Goal: Information Seeking & Learning: Learn about a topic

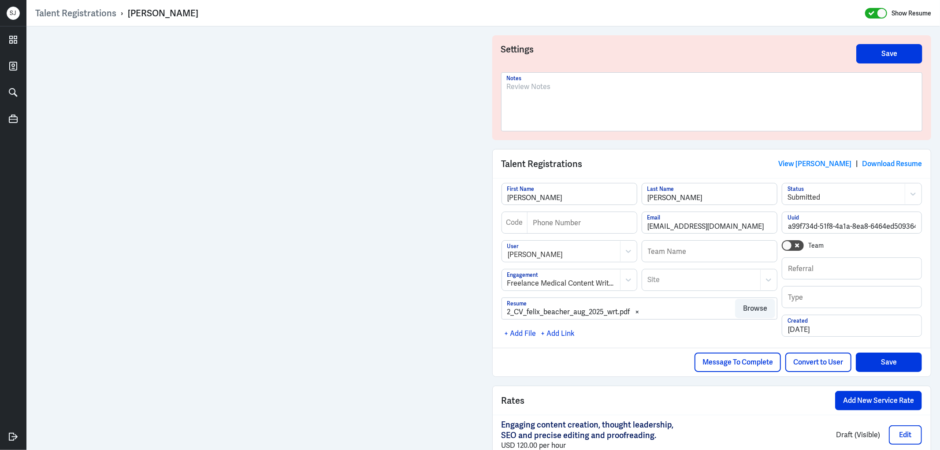
click at [516, 85] on p at bounding box center [712, 87] width 410 height 11
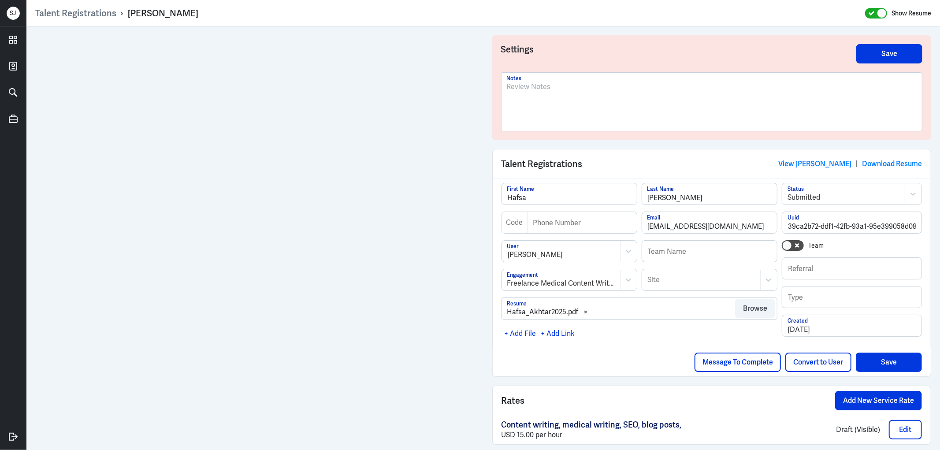
click at [534, 85] on p at bounding box center [712, 87] width 410 height 11
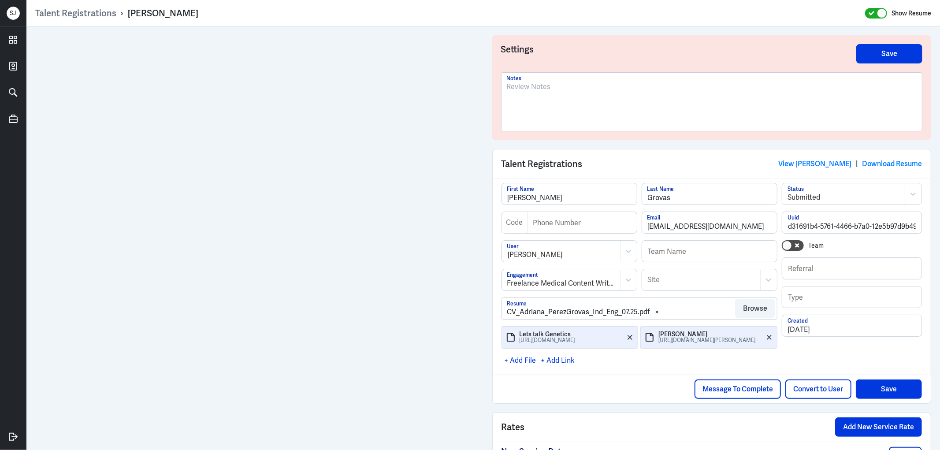
click at [527, 93] on div at bounding box center [712, 106] width 410 height 48
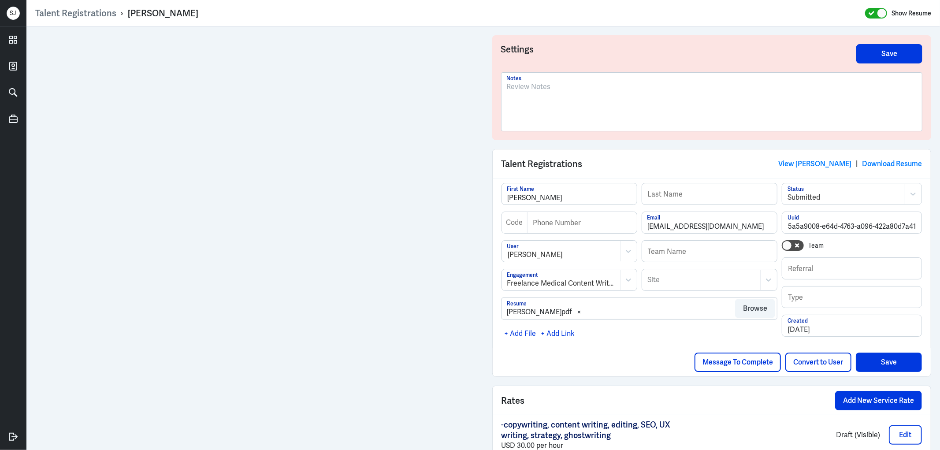
click at [538, 86] on p at bounding box center [712, 87] width 410 height 11
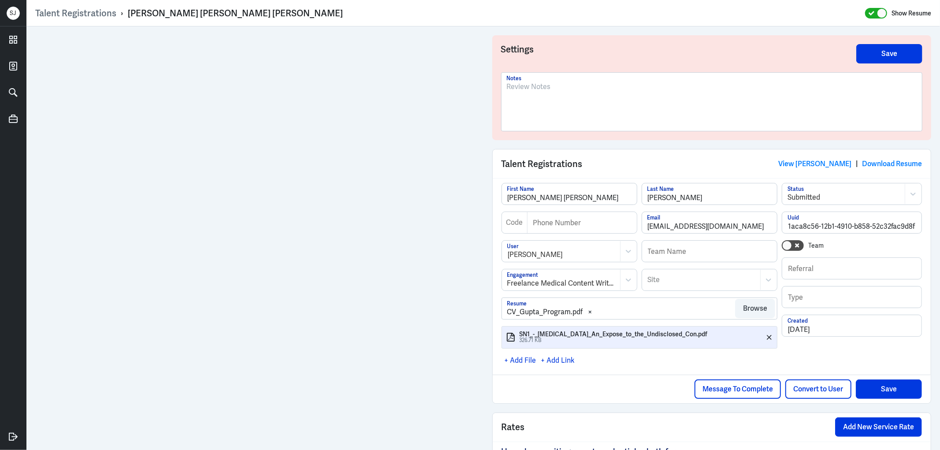
click at [535, 94] on div at bounding box center [712, 106] width 410 height 48
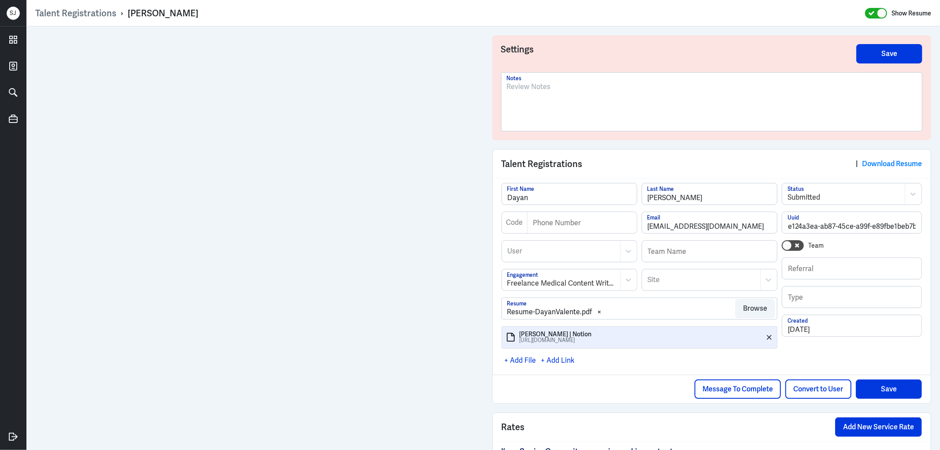
click at [572, 95] on div at bounding box center [712, 106] width 410 height 48
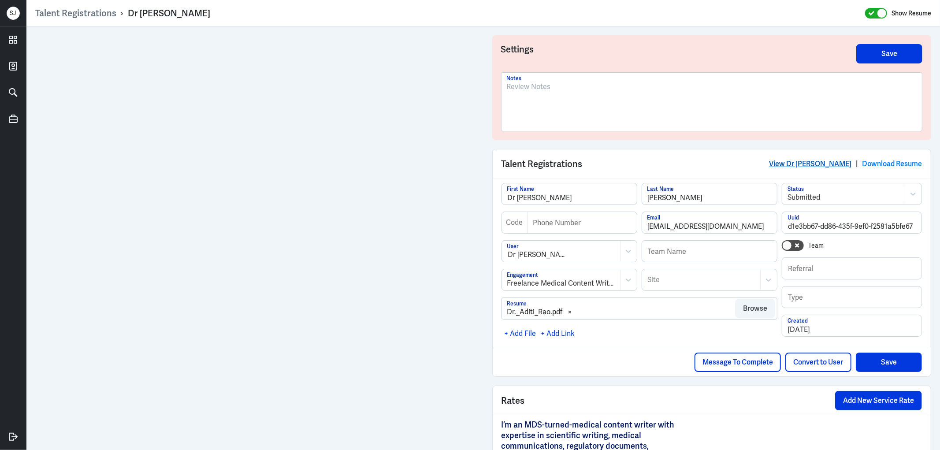
click at [830, 162] on link "View Dr [PERSON_NAME]" at bounding box center [810, 163] width 82 height 9
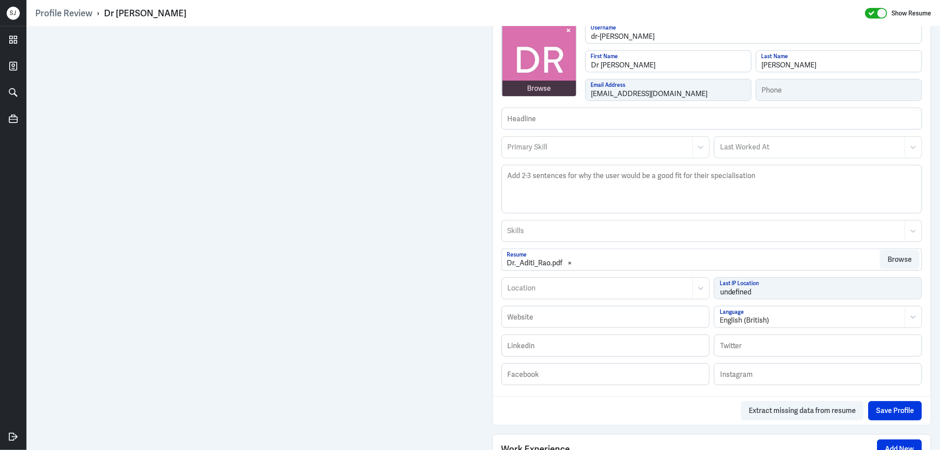
scroll to position [363, 0]
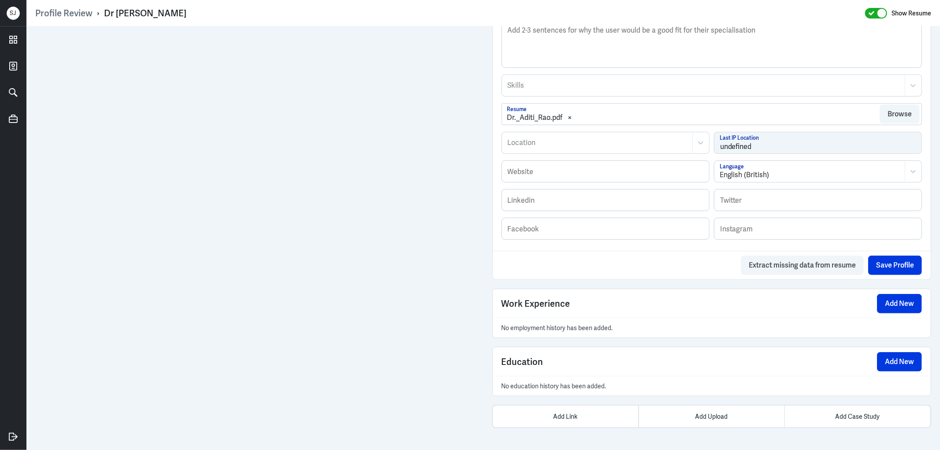
click at [139, 14] on div "Dr [PERSON_NAME]" at bounding box center [145, 12] width 82 height 11
copy div "Dr [PERSON_NAME]"
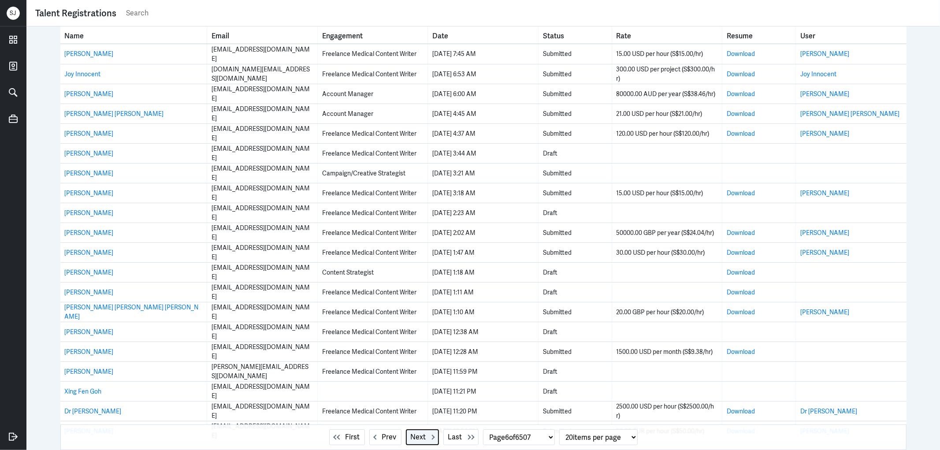
click at [417, 437] on span "Next" at bounding box center [418, 437] width 15 height 11
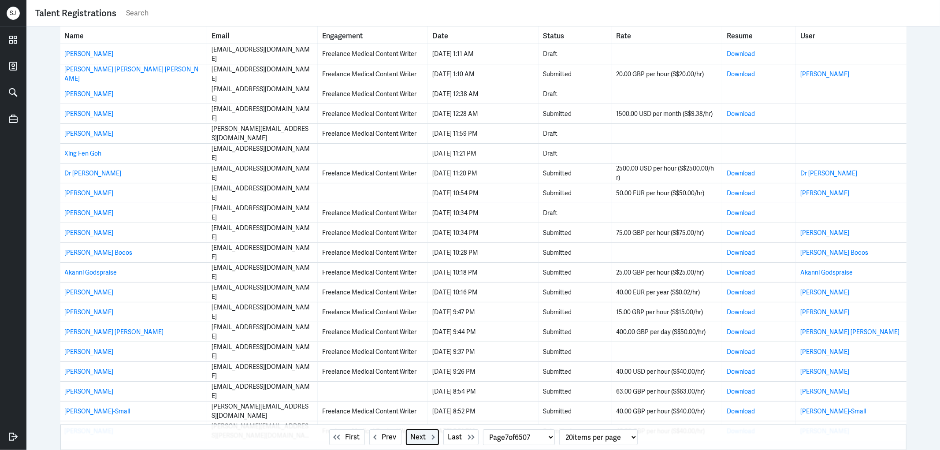
click at [411, 441] on span "Next" at bounding box center [418, 437] width 15 height 11
select select "8"
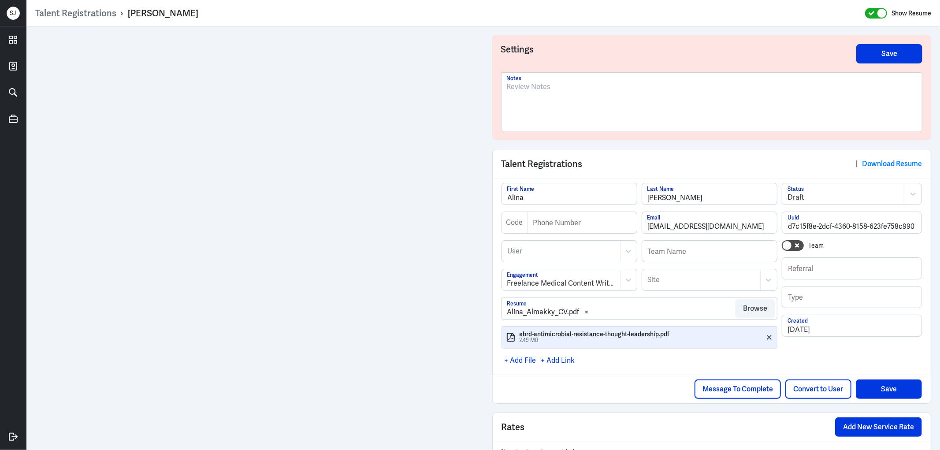
click at [523, 95] on div at bounding box center [712, 106] width 410 height 48
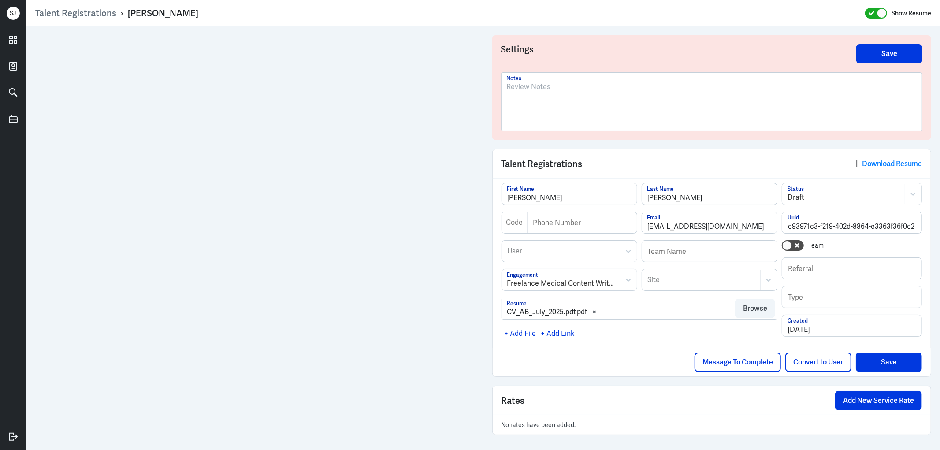
click at [531, 93] on div at bounding box center [712, 106] width 410 height 48
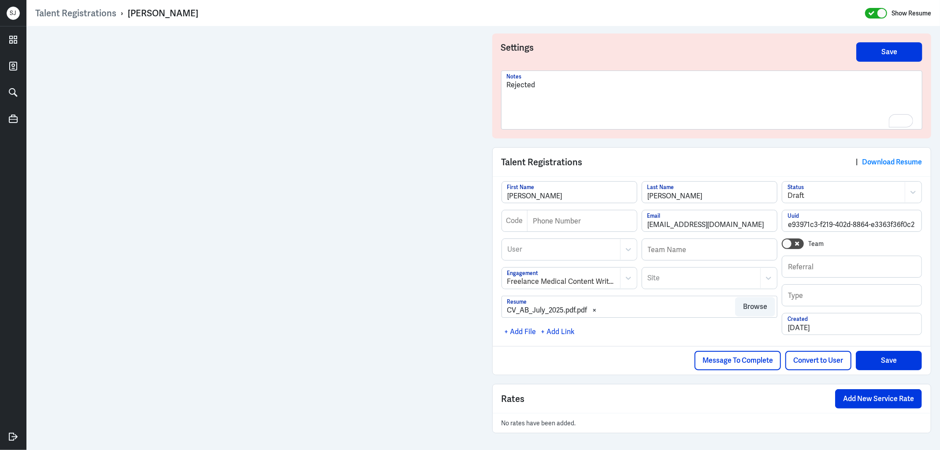
click at [564, 309] on div "CV_AB_July_2025.pdf.pdf" at bounding box center [547, 310] width 80 height 11
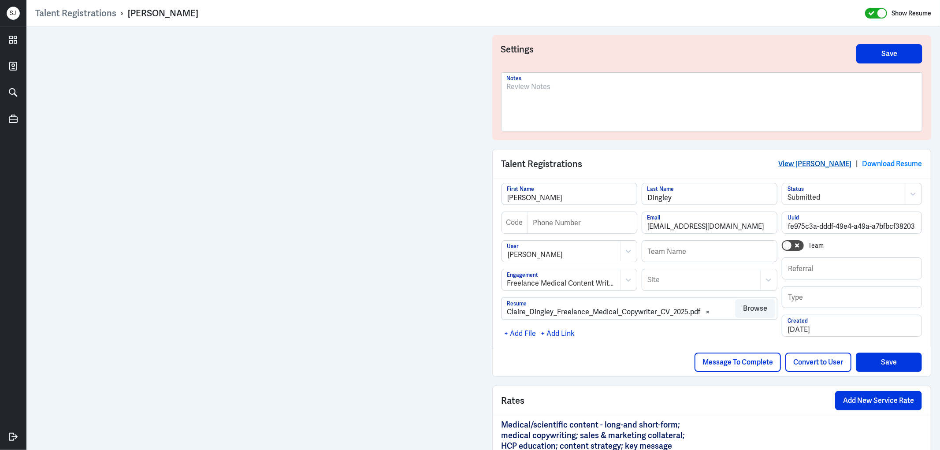
click at [822, 164] on link "View Claire Dingley" at bounding box center [814, 163] width 73 height 9
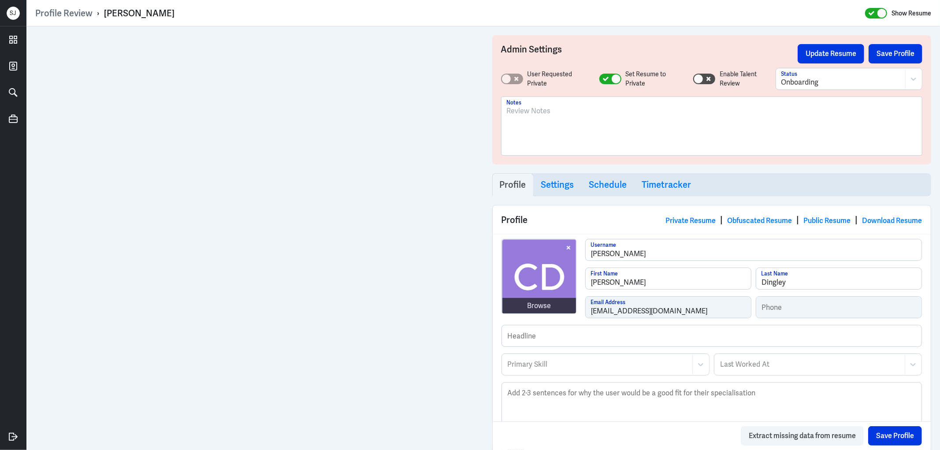
click at [144, 12] on div "Claire Dingley" at bounding box center [139, 12] width 70 height 11
copy div "Claire Dingley"
click at [545, 120] on div at bounding box center [712, 130] width 410 height 48
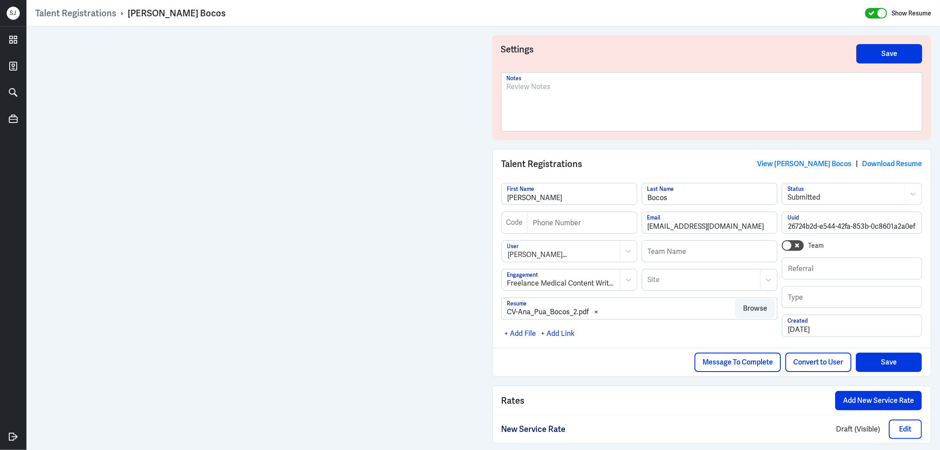
click at [526, 90] on p at bounding box center [712, 87] width 410 height 11
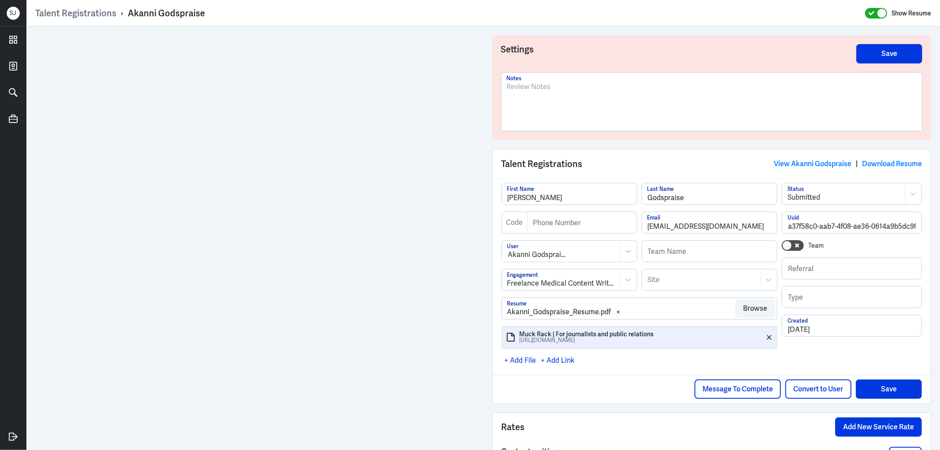
click at [534, 93] on div at bounding box center [712, 106] width 410 height 48
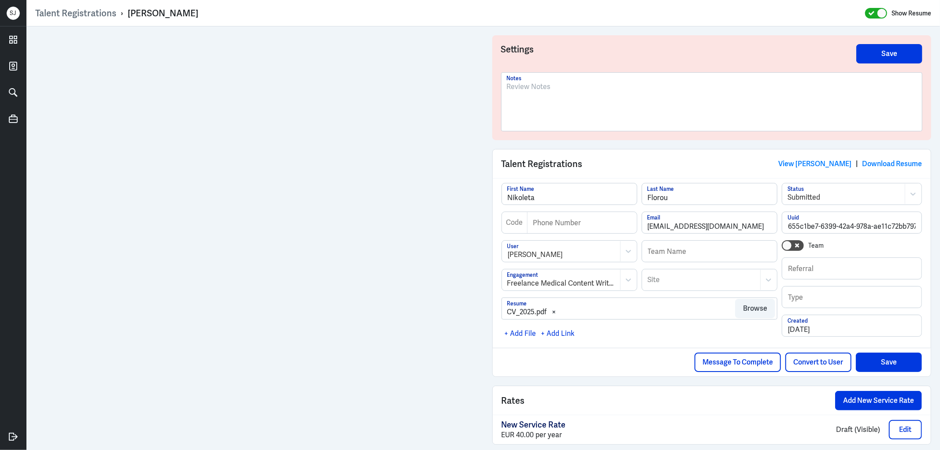
click at [529, 95] on div at bounding box center [712, 106] width 410 height 48
click at [538, 94] on div at bounding box center [712, 106] width 410 height 48
click at [548, 91] on p at bounding box center [712, 87] width 410 height 11
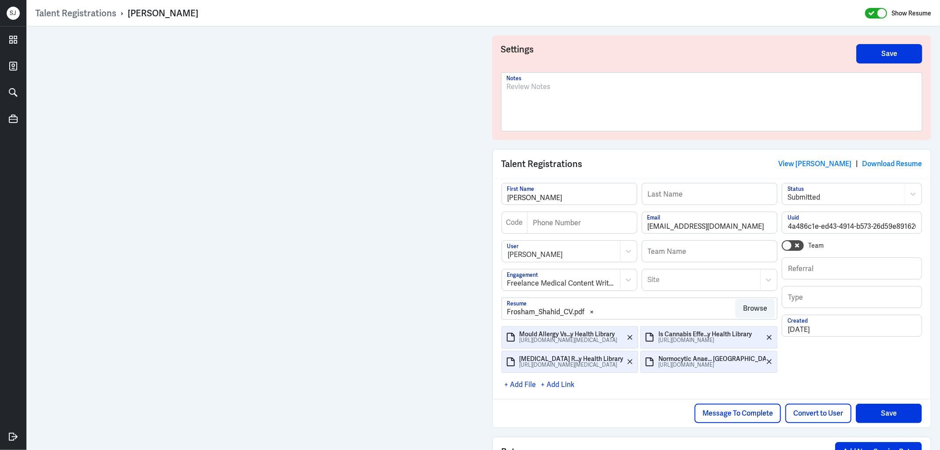
click at [532, 91] on div at bounding box center [712, 106] width 410 height 48
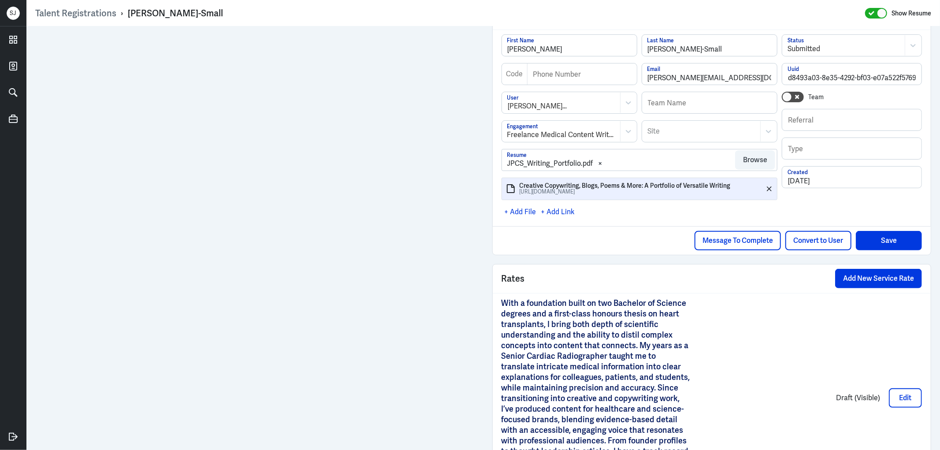
scroll to position [22, 0]
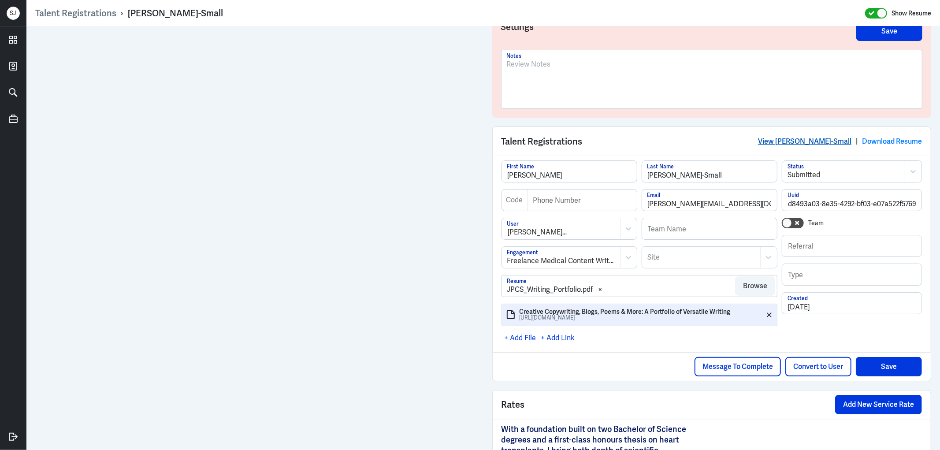
click at [812, 137] on link "View Jonathan Cowey-Small" at bounding box center [804, 141] width 93 height 9
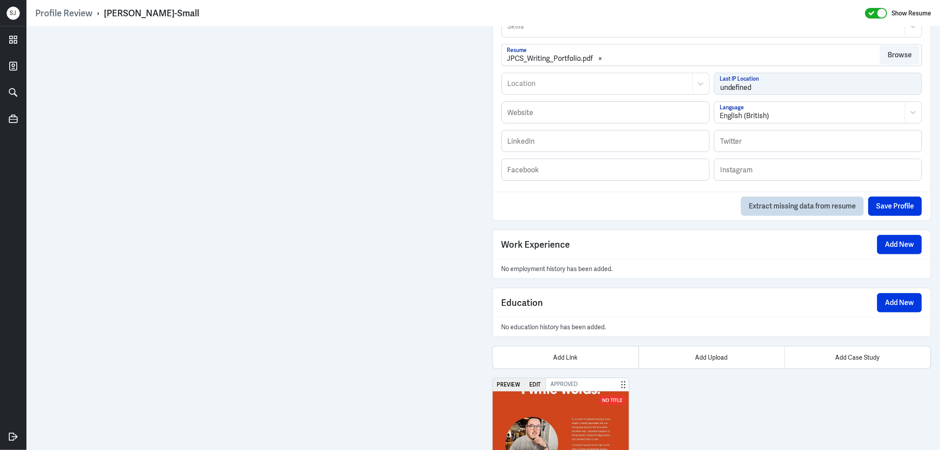
scroll to position [483, 0]
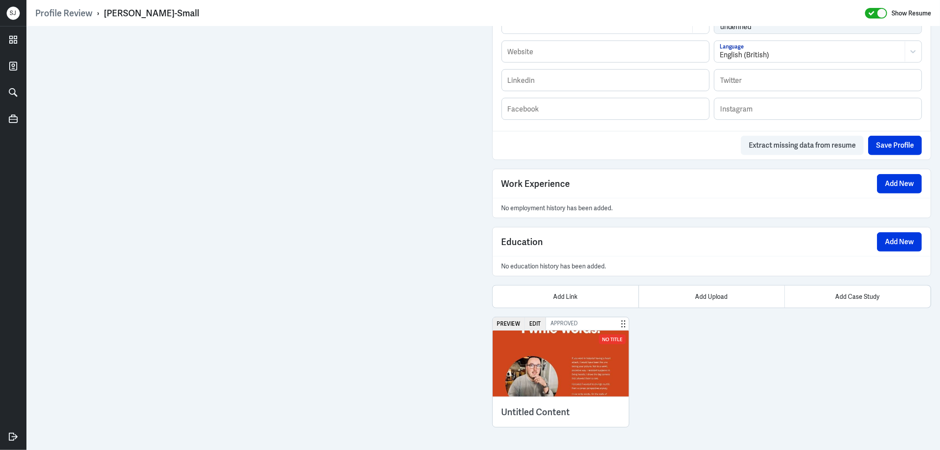
click at [548, 354] on img at bounding box center [561, 363] width 137 height 66
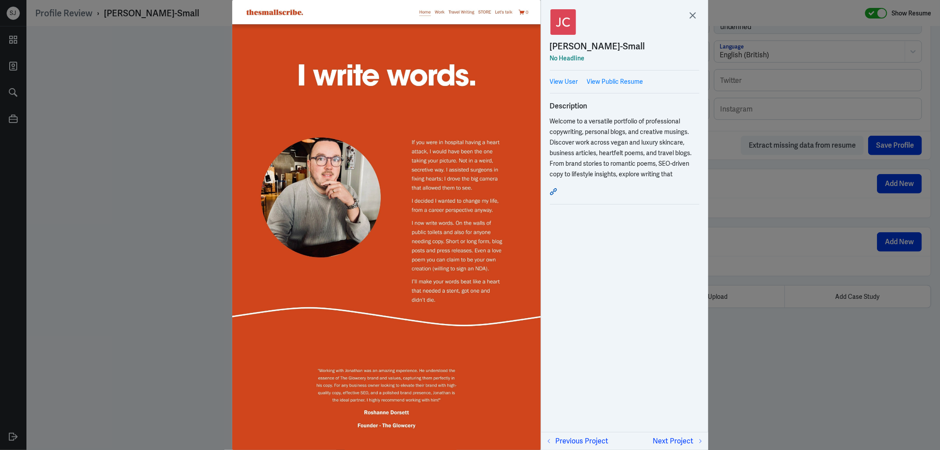
click at [554, 189] on icon at bounding box center [553, 192] width 6 height 6
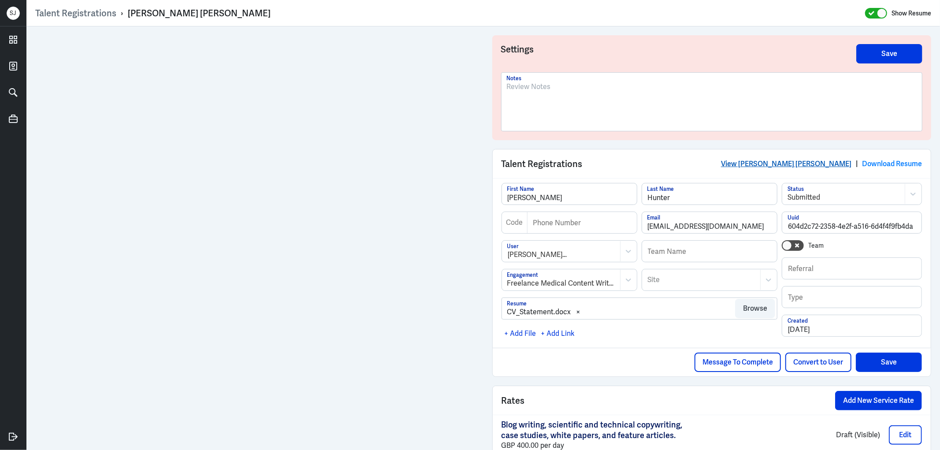
click at [795, 165] on link "View Philip Anthony Hunter" at bounding box center [786, 163] width 130 height 9
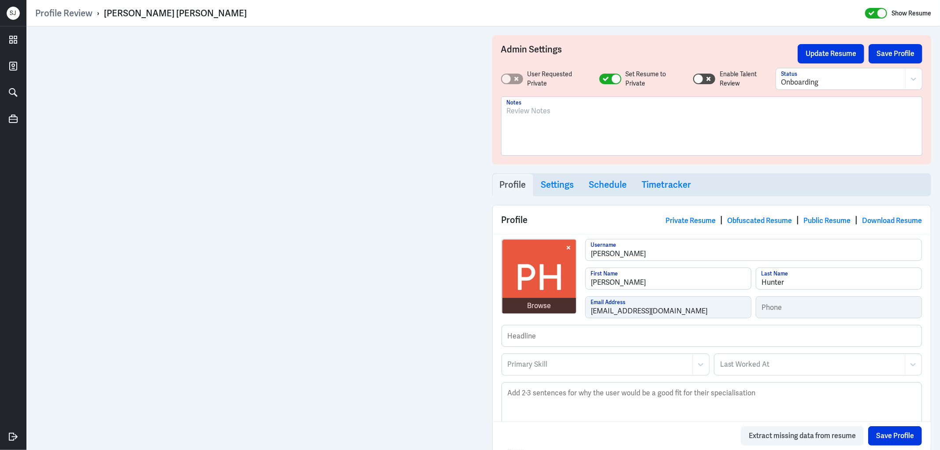
click at [526, 120] on div at bounding box center [712, 130] width 410 height 48
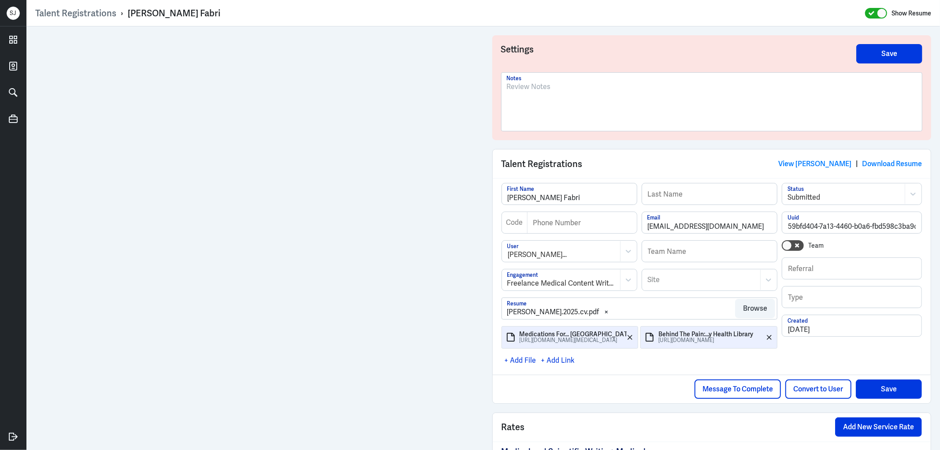
click at [546, 82] on p at bounding box center [712, 87] width 410 height 11
click at [537, 97] on div at bounding box center [712, 106] width 410 height 48
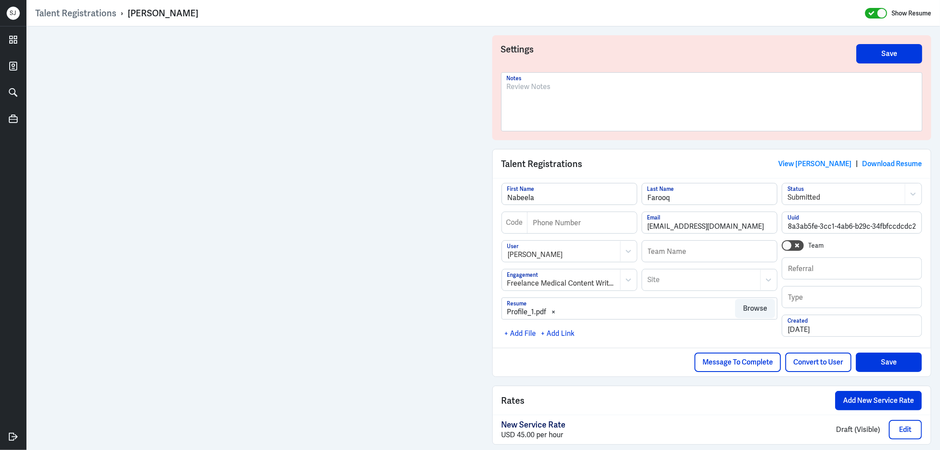
click at [570, 100] on div at bounding box center [712, 106] width 410 height 48
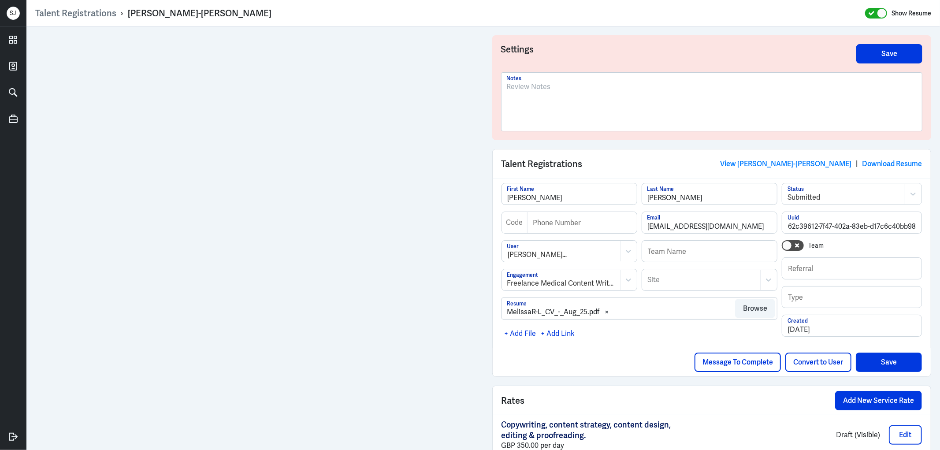
click at [541, 99] on div at bounding box center [712, 106] width 410 height 48
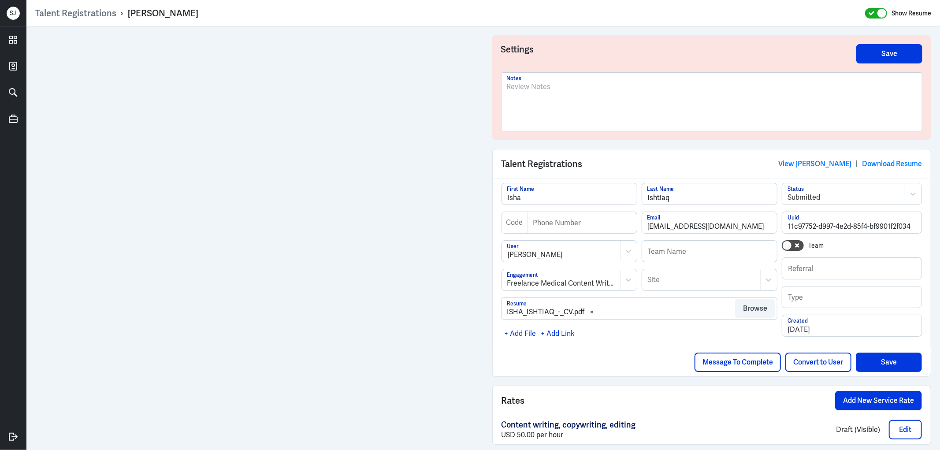
click at [545, 93] on div at bounding box center [712, 106] width 410 height 48
click at [161, 15] on div "[PERSON_NAME]" at bounding box center [163, 12] width 70 height 11
click at [159, 15] on div "[PERSON_NAME]" at bounding box center [163, 12] width 70 height 11
click at [159, 15] on div "Sandra Sunny" at bounding box center [163, 12] width 70 height 11
click at [162, 12] on div "Sandra Sunny" at bounding box center [163, 12] width 70 height 11
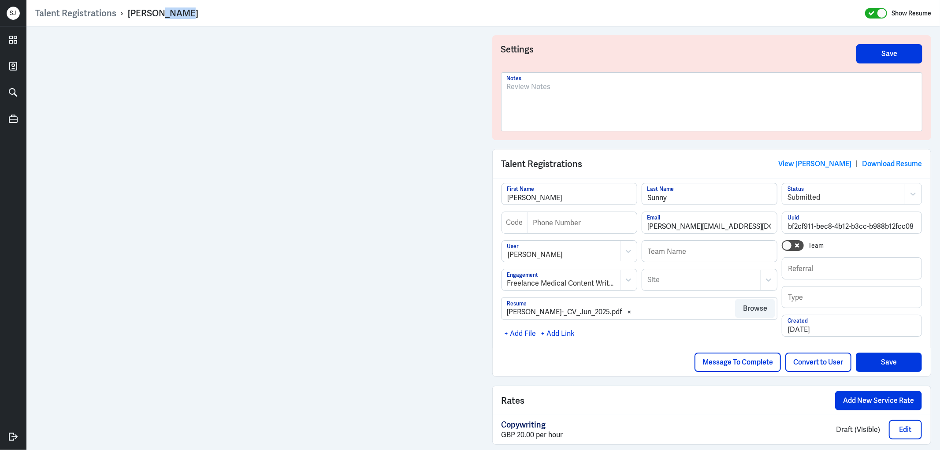
click at [162, 12] on div "Sandra Sunny" at bounding box center [163, 12] width 70 height 11
copy div "Sandra Sunny"
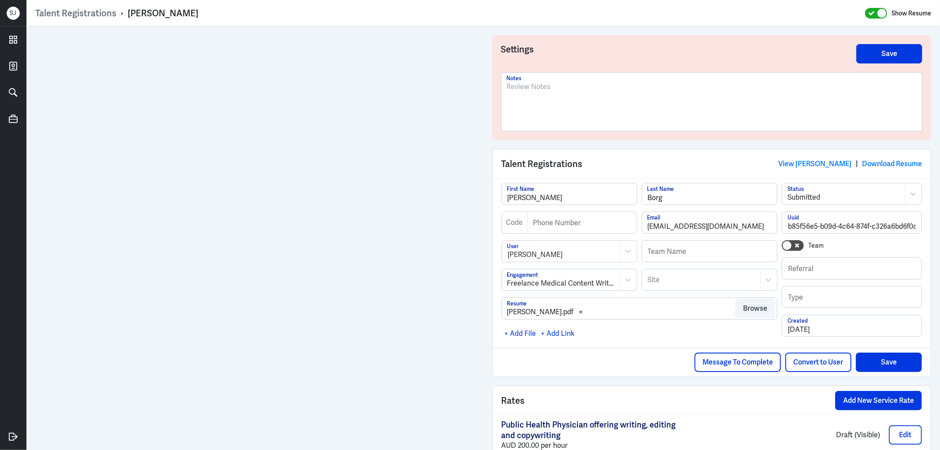
click at [536, 89] on p at bounding box center [712, 87] width 410 height 11
